Goal: Find specific page/section: Find specific page/section

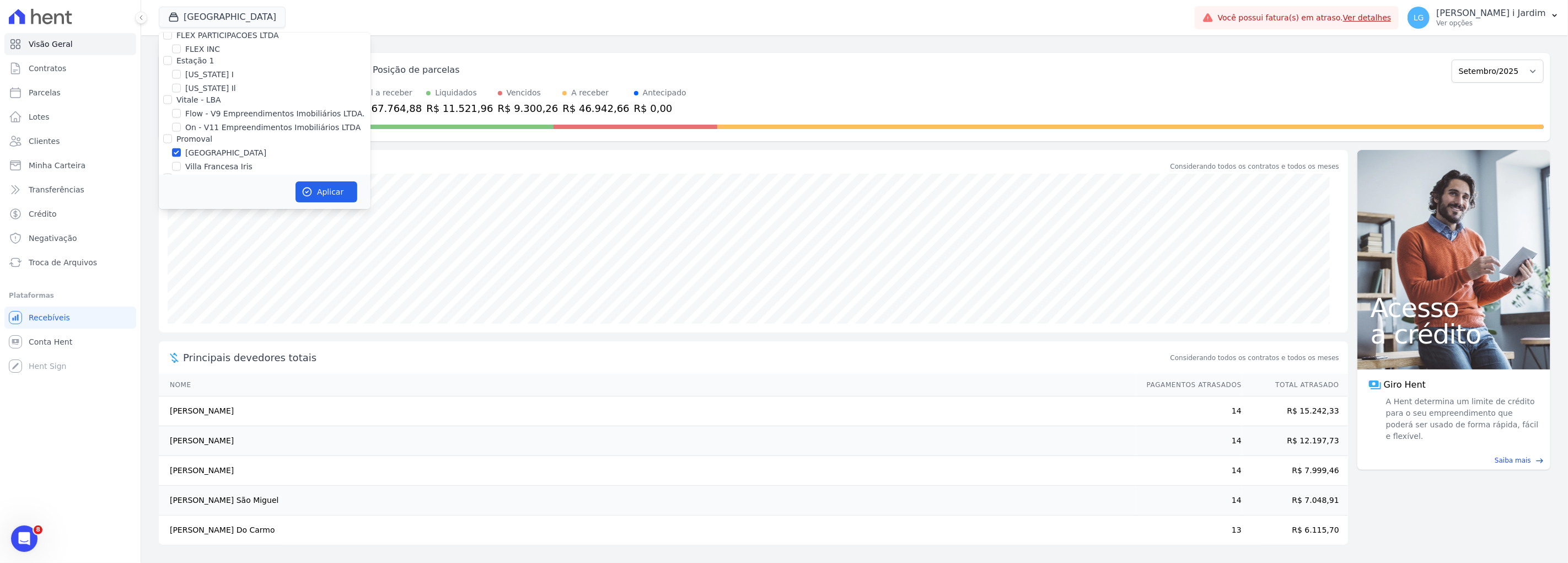
scroll to position [1225, 0]
click at [195, 175] on label "[GEOGRAPHIC_DATA]" at bounding box center [225, 181] width 81 height 11
click at [181, 176] on input "[GEOGRAPHIC_DATA]" at bounding box center [176, 180] width 8 height 8
checkbox input "false"
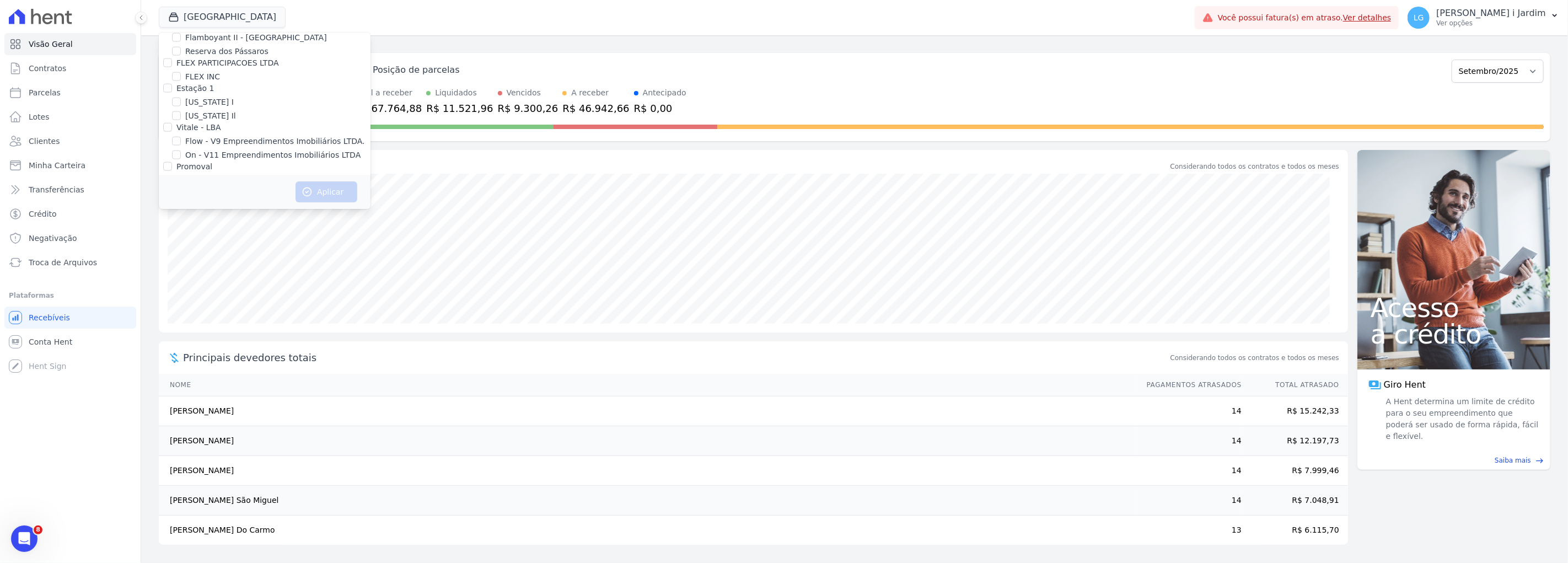
scroll to position [419, 0]
click at [206, 114] on label "BAOBA INCORPORACOES SPE 8 LTDA" at bounding box center [256, 118] width 143 height 11
click at [181, 114] on input "BAOBA INCORPORACOES SPE 8 LTDA" at bounding box center [176, 118] width 8 height 8
checkbox input "true"
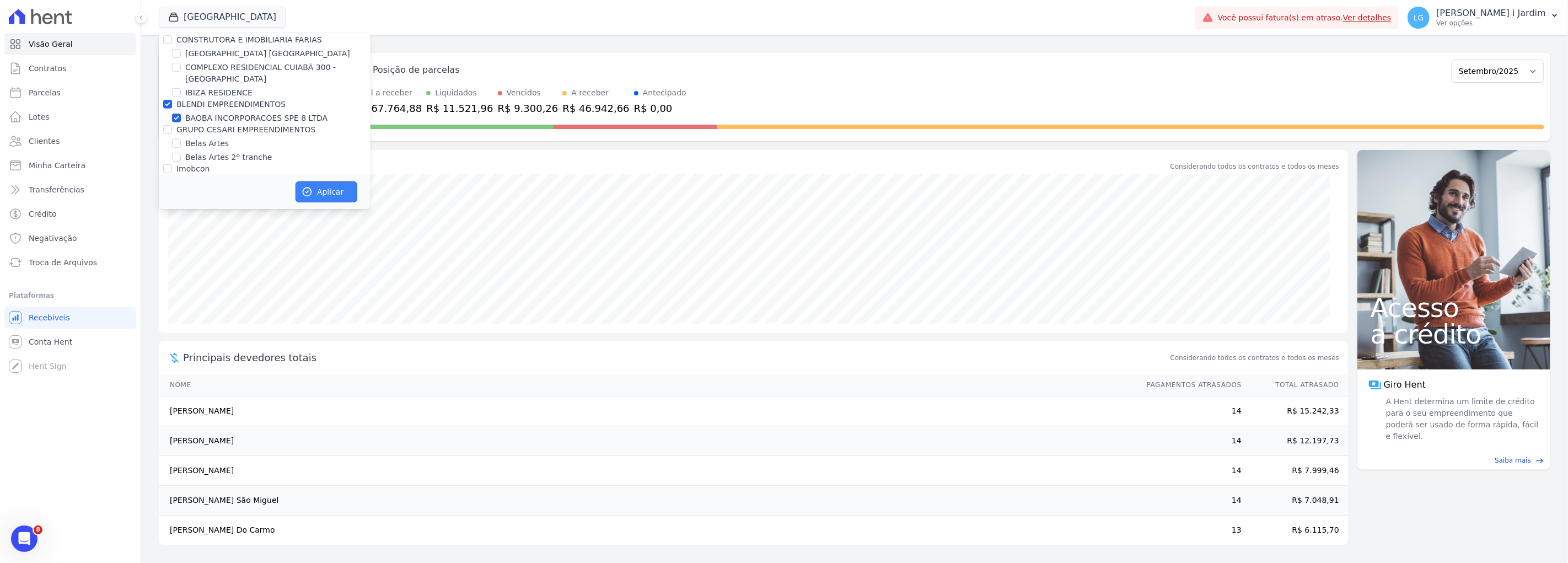
click at [324, 192] on button "Aplicar" at bounding box center [326, 192] width 61 height 21
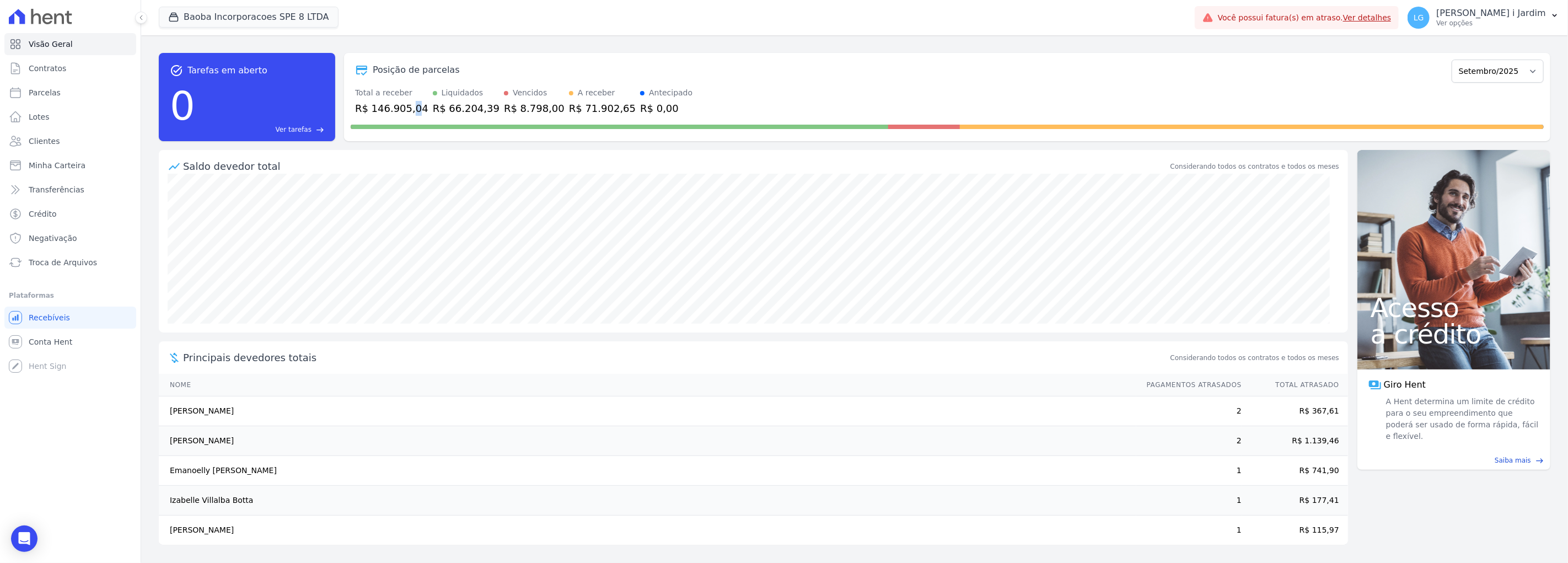
click at [408, 105] on div "R$ 146.905,04" at bounding box center [392, 108] width 73 height 15
click at [361, 128] on span at bounding box center [620, 127] width 538 height 4
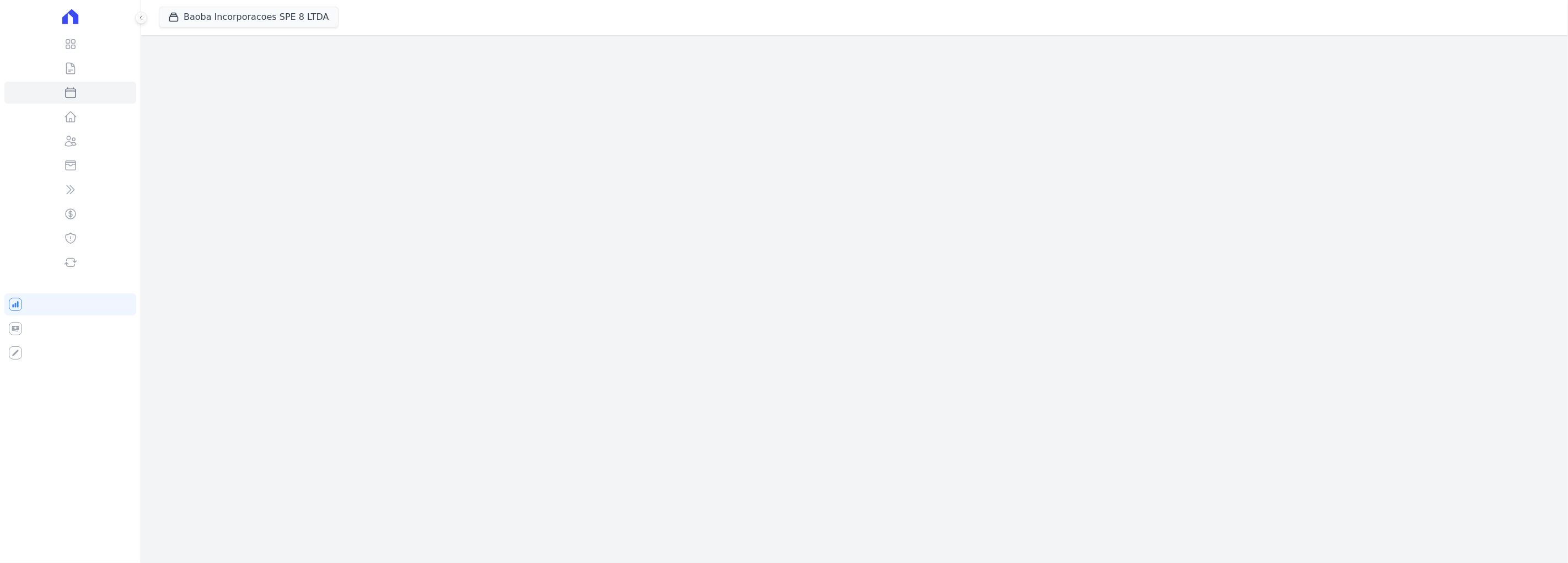
select select
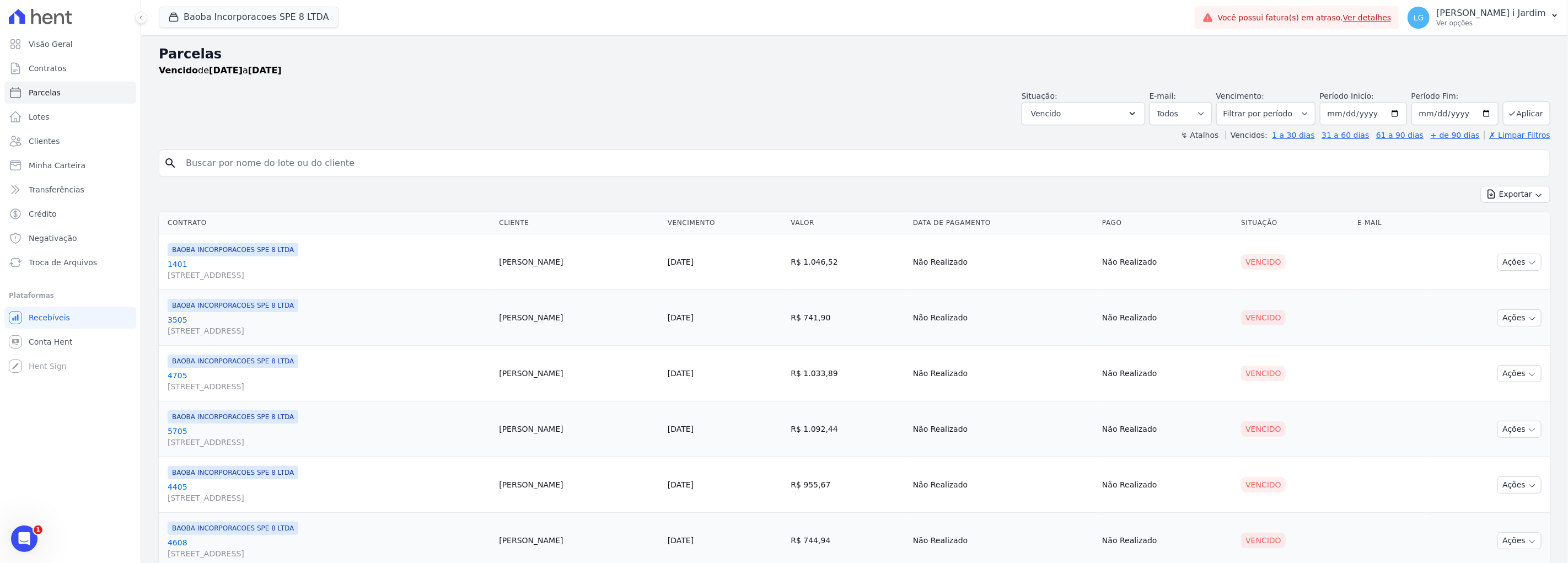
click at [354, 95] on div "Situação: Agendado Em Aberto Pago Processando Cancelado Vencido Transferindo De…" at bounding box center [855, 105] width 1392 height 39
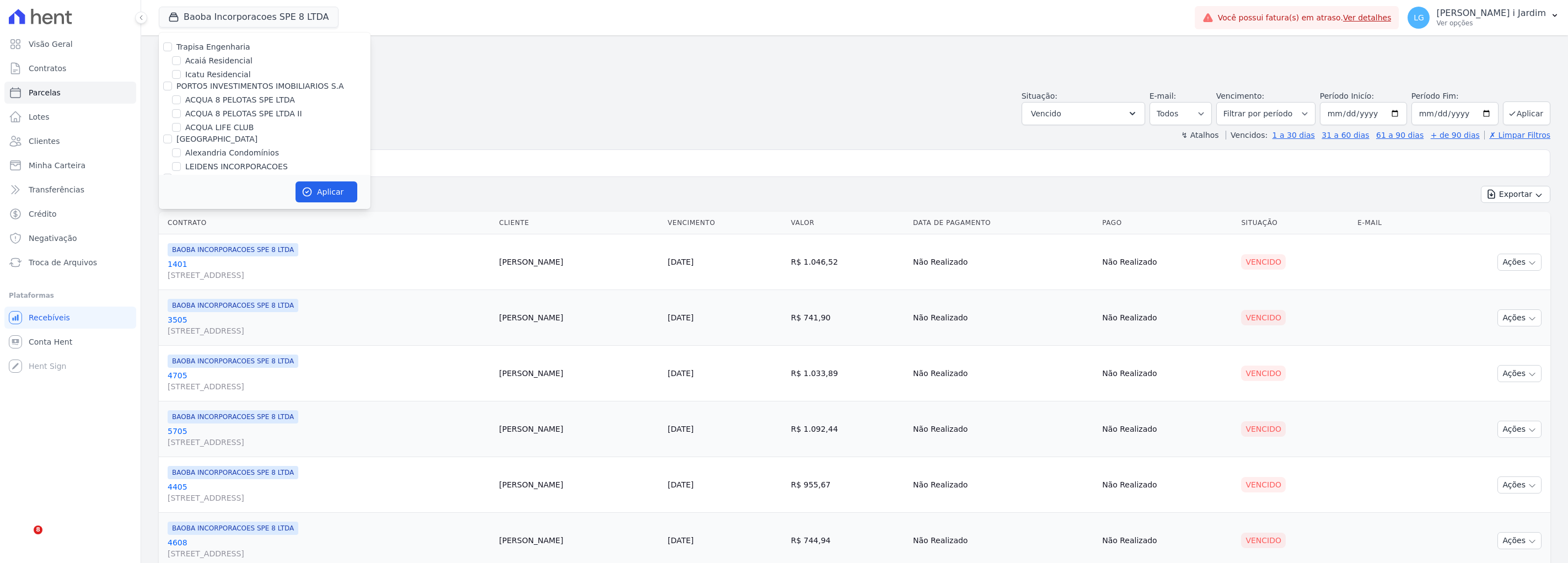
select select
click at [228, 152] on label "BLENDI EMPREENDIMENTOS" at bounding box center [231, 156] width 109 height 8
click at [172, 152] on input "BLENDI EMPREENDIMENTOS" at bounding box center [167, 156] width 8 height 8
checkbox input "false"
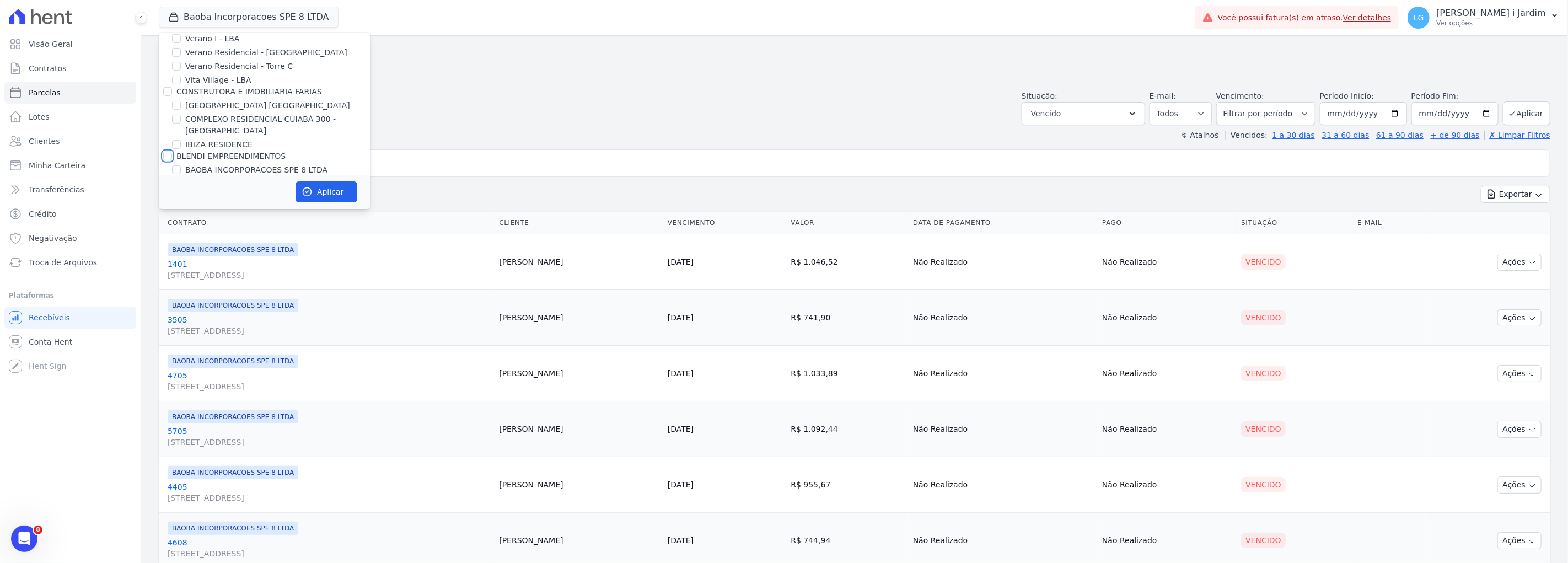
checkbox input "false"
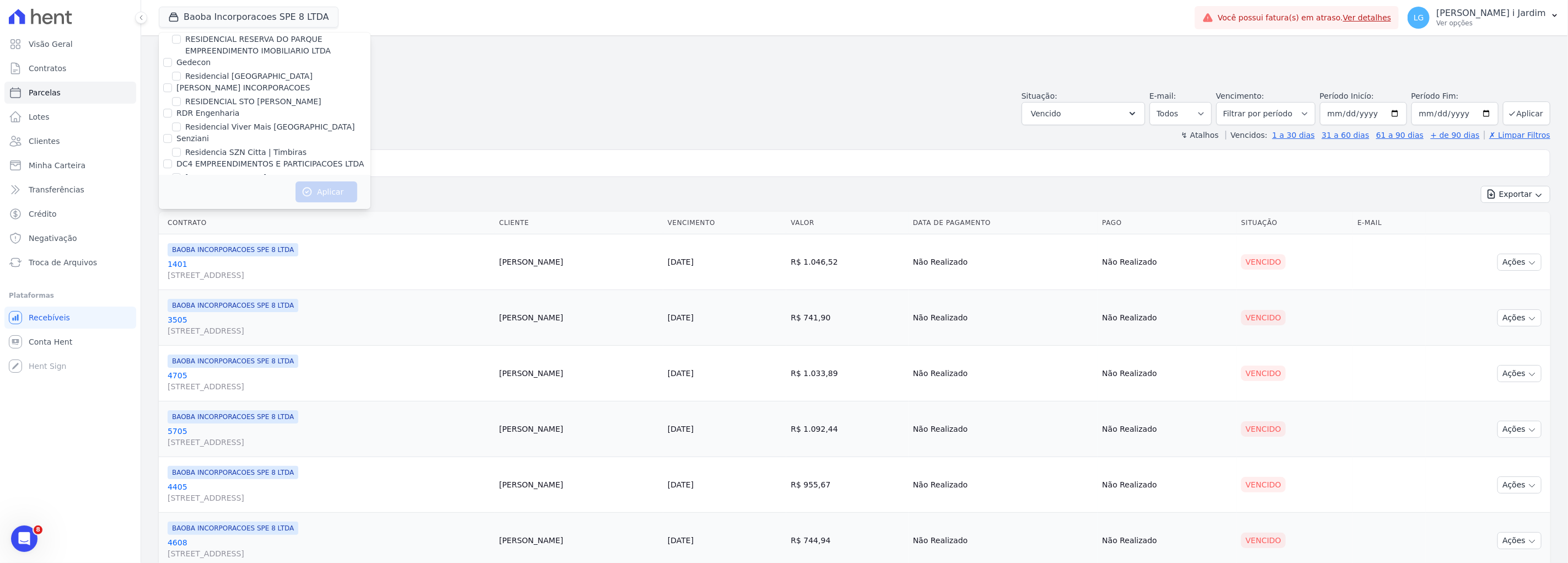
click at [214, 172] on label "[GEOGRAPHIC_DATA]" at bounding box center [225, 178] width 81 height 11
click at [181, 173] on input "[GEOGRAPHIC_DATA]" at bounding box center [176, 177] width 8 height 8
checkbox input "true"
click at [312, 188] on icon "button" at bounding box center [307, 192] width 11 height 11
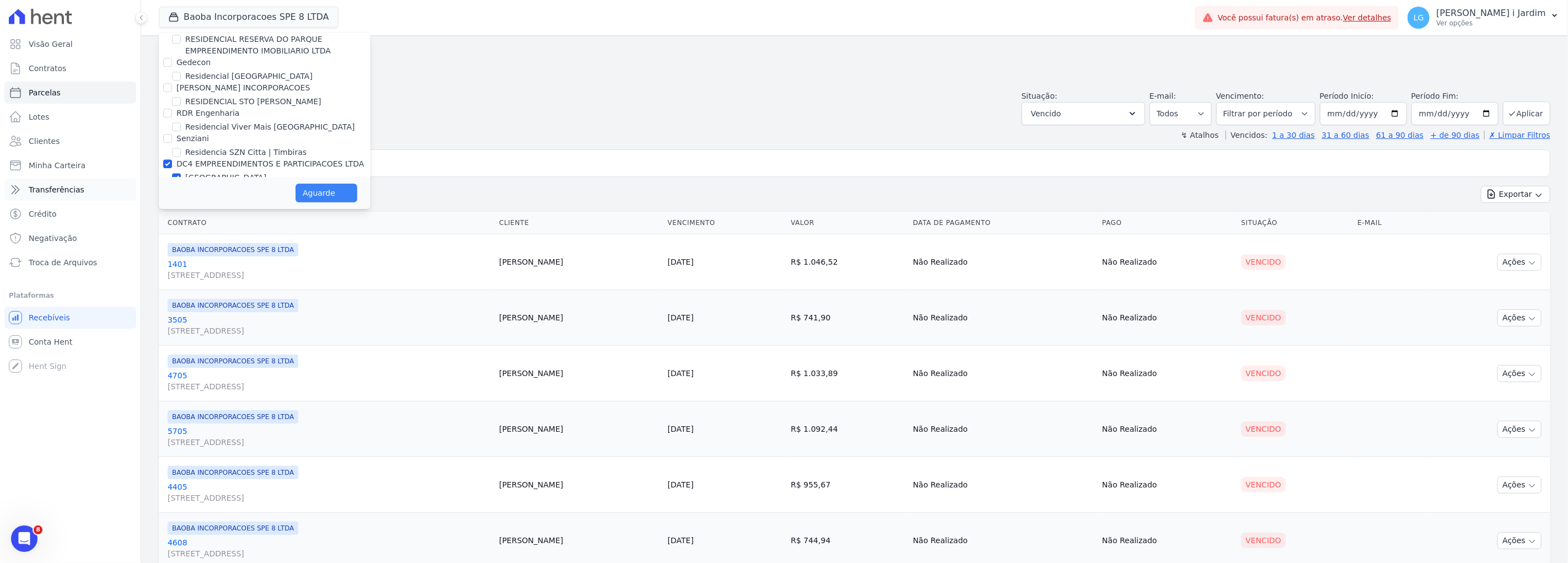
click at [107, 182] on link "Transferências" at bounding box center [70, 189] width 132 height 22
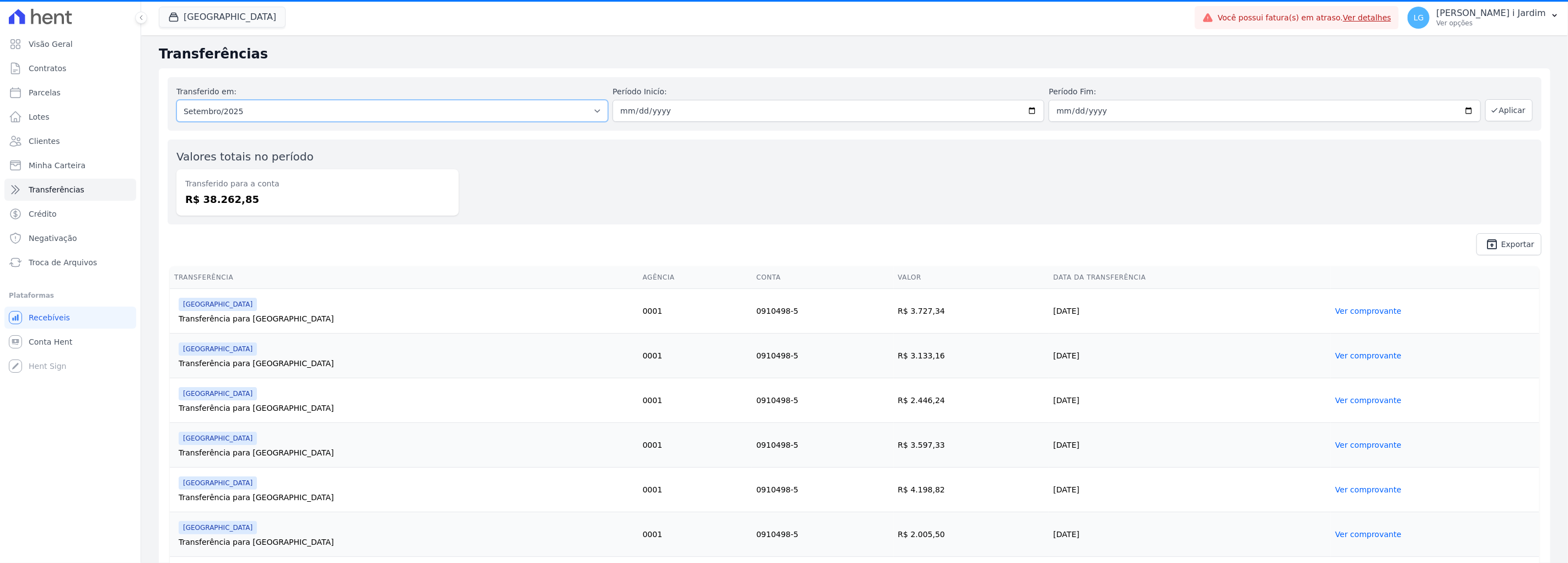
drag, startPoint x: 296, startPoint y: 114, endPoint x: 295, endPoint y: 120, distance: 6.1
click at [296, 114] on select "Todos os meses Setembro/2025" at bounding box center [392, 110] width 432 height 22
click at [547, 208] on div "Valores totais no período Transferido para a conta R$ 38.262,85" at bounding box center [854, 182] width 1374 height 85
click at [519, 174] on div "Valores totais no período Transferido para a conta R$ 38.262,85" at bounding box center [854, 182] width 1374 height 85
click at [219, 202] on dd "R$ 38.262,85" at bounding box center [317, 199] width 265 height 15
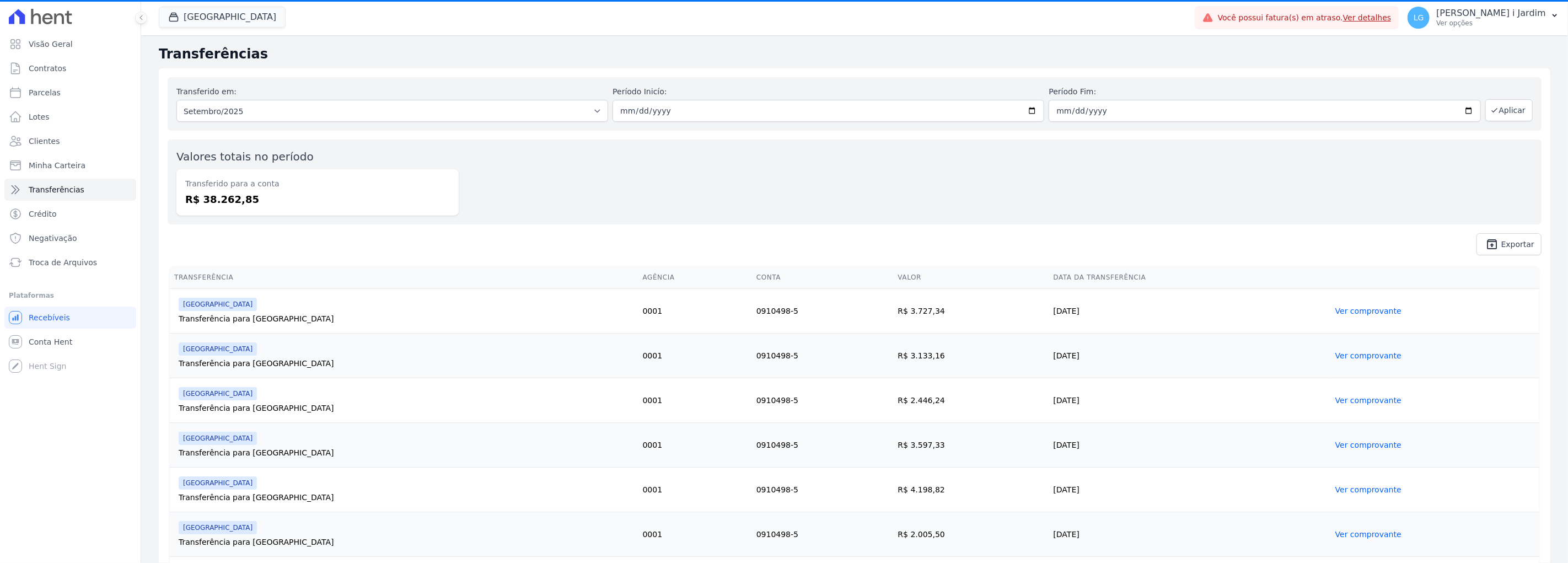
click at [219, 202] on dd "R$ 38.262,85" at bounding box center [317, 199] width 265 height 15
click at [339, 220] on div "Valores totais no período Transferido para a conta R$ 38.262,85" at bounding box center [854, 182] width 1374 height 85
drag, startPoint x: 245, startPoint y: 200, endPoint x: 186, endPoint y: 174, distance: 64.5
click at [186, 174] on div "Transferido para a conta R$ 38.262,85" at bounding box center [318, 193] width 282 height 47
click at [309, 227] on div "Transferido em: Todos os meses Setembro/2025 Período Inicío: 2025-09-01 Período…" at bounding box center [855, 166] width 1392 height 195
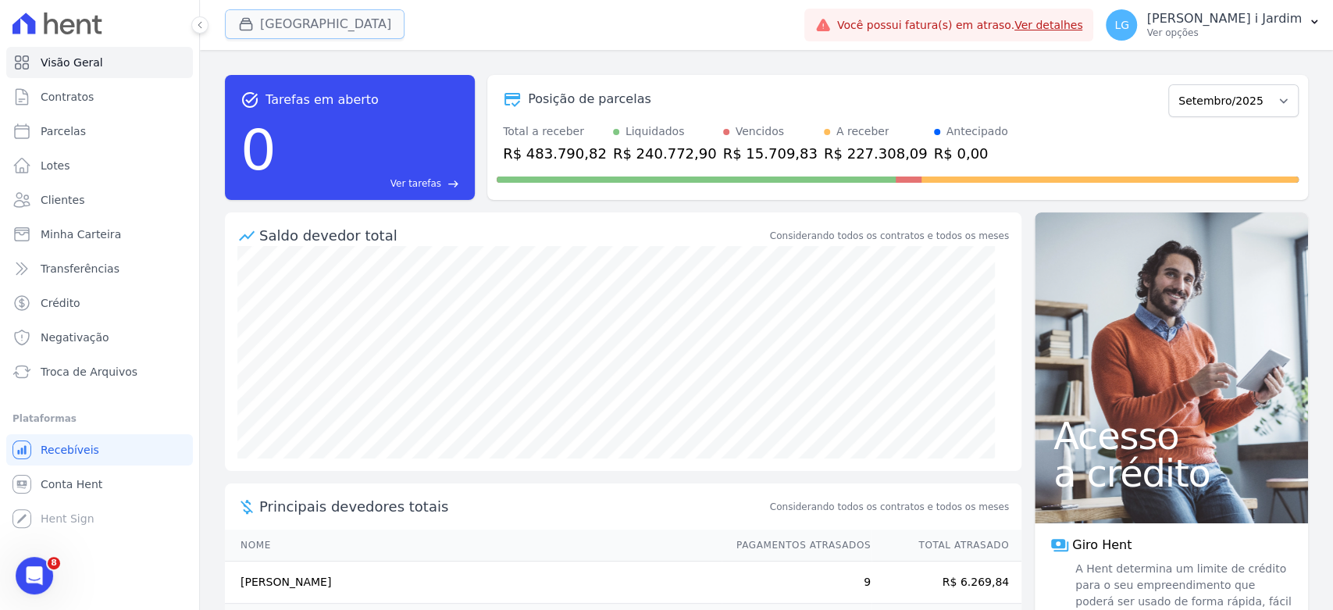
click at [314, 29] on button "[GEOGRAPHIC_DATA]" at bounding box center [315, 24] width 180 height 30
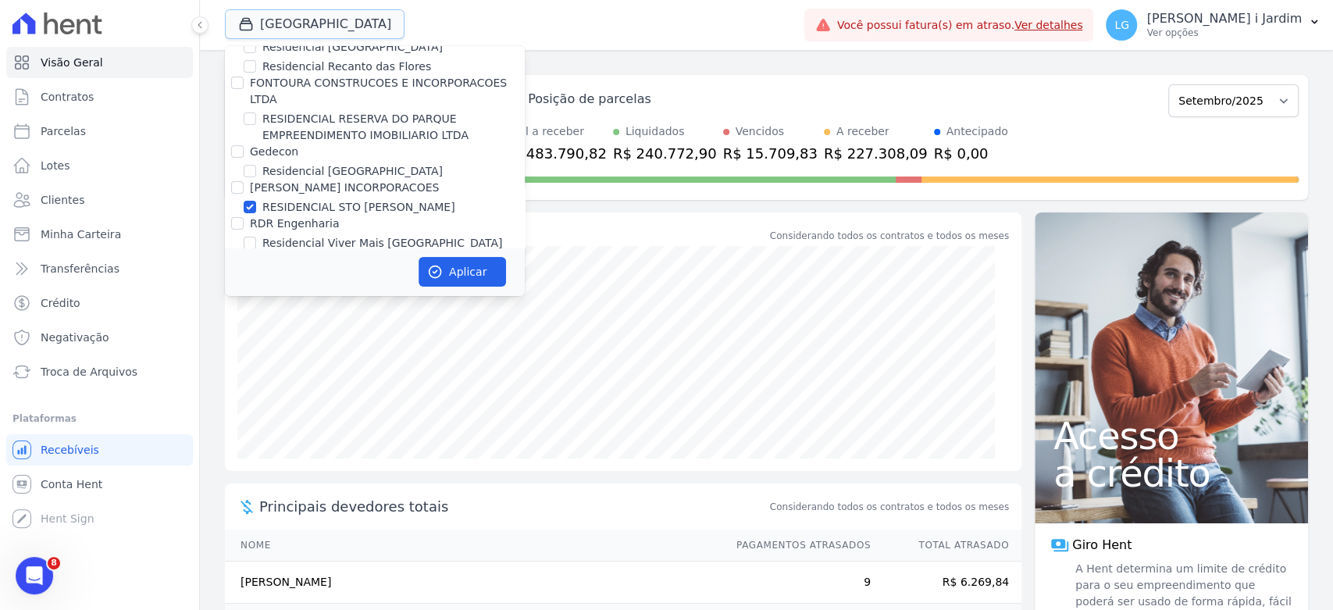
scroll to position [3818, 0]
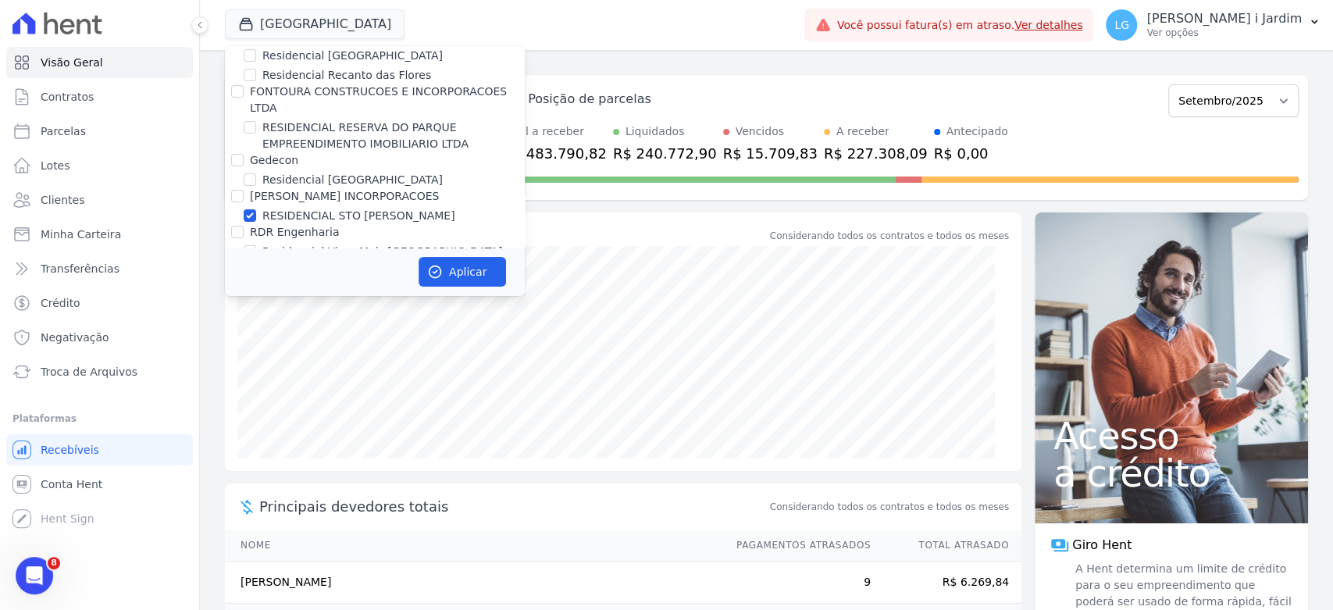
click at [274, 262] on label "Senziani" at bounding box center [273, 268] width 46 height 12
click at [244, 262] on input "Senziani" at bounding box center [237, 268] width 12 height 12
checkbox input "false"
click at [280, 208] on label "RESIDENCIAL STO [PERSON_NAME]" at bounding box center [358, 216] width 193 height 16
click at [256, 209] on input "RESIDENCIAL STO [PERSON_NAME]" at bounding box center [250, 215] width 12 height 12
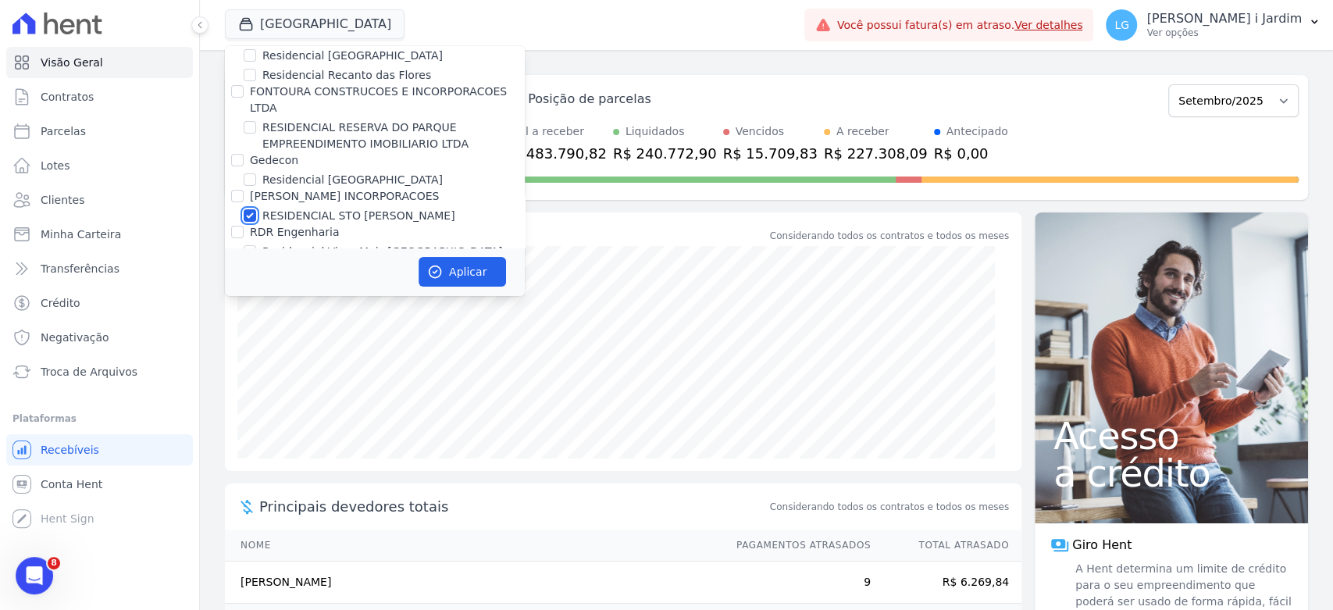
checkbox input "false"
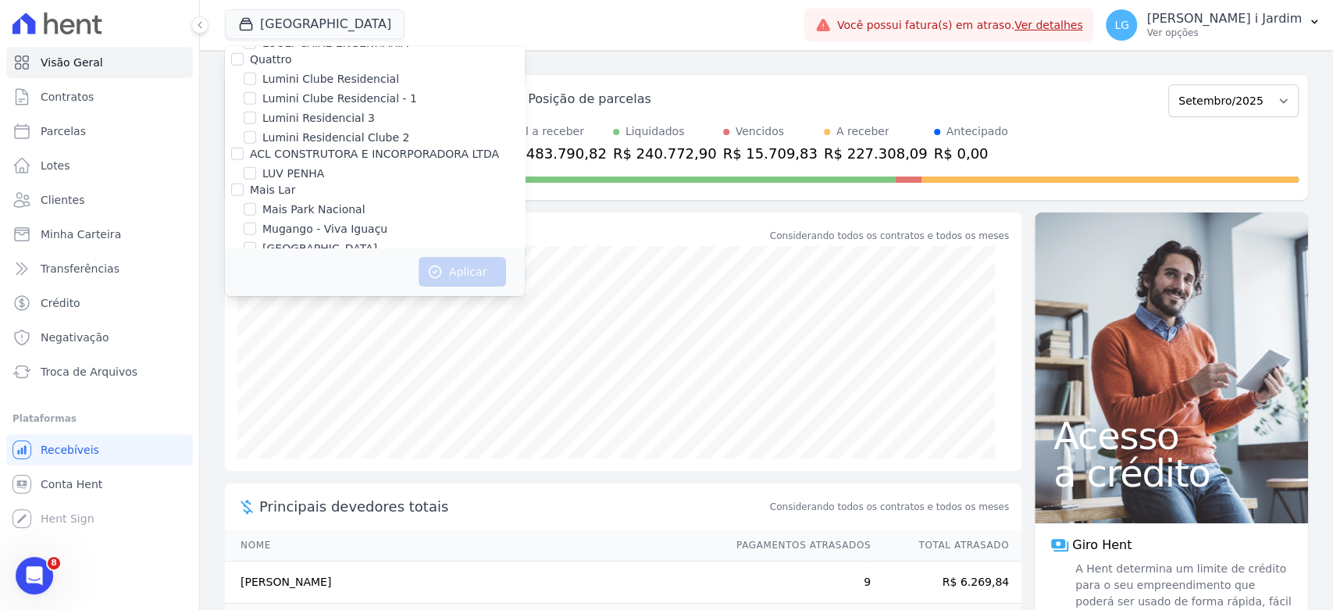
scroll to position [2502, 0]
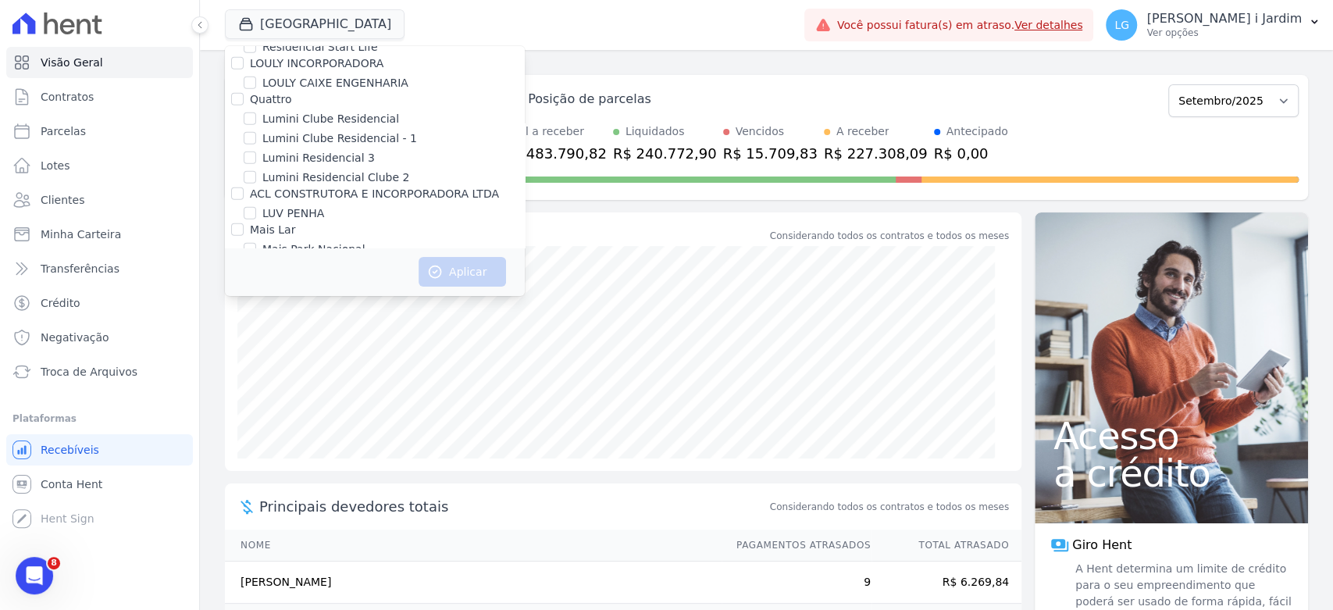
click at [330, 261] on label "Mugango - Viva Iguaçu" at bounding box center [324, 269] width 125 height 16
click at [256, 262] on input "Mugango - Viva Iguaçu" at bounding box center [250, 268] width 12 height 12
checkbox input "true"
click at [448, 284] on button "Aplicar" at bounding box center [462, 272] width 87 height 30
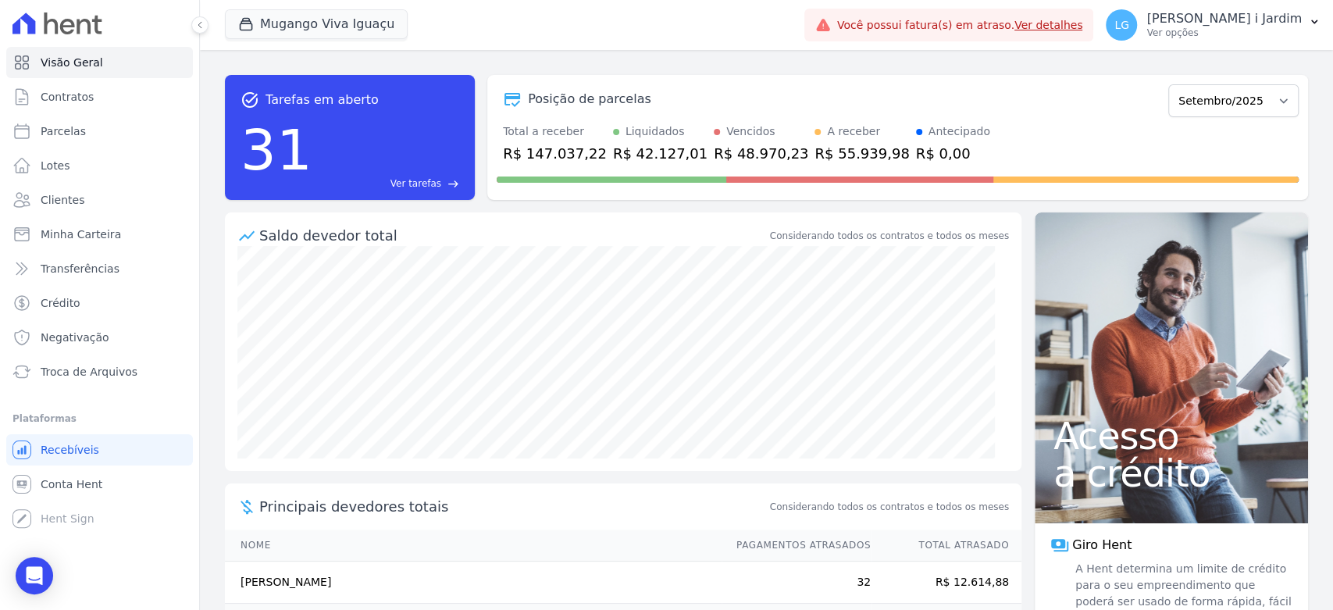
click at [740, 148] on div "R$ 48.970,23" at bounding box center [761, 153] width 95 height 21
